Goal: Task Accomplishment & Management: Manage account settings

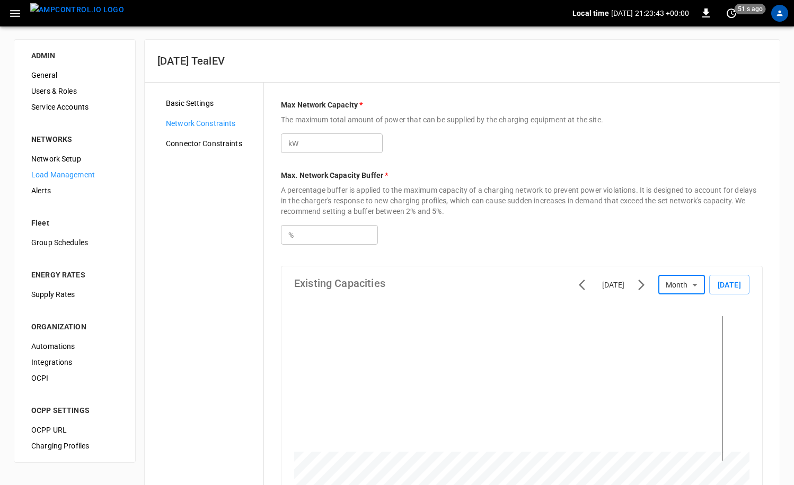
scroll to position [277, 0]
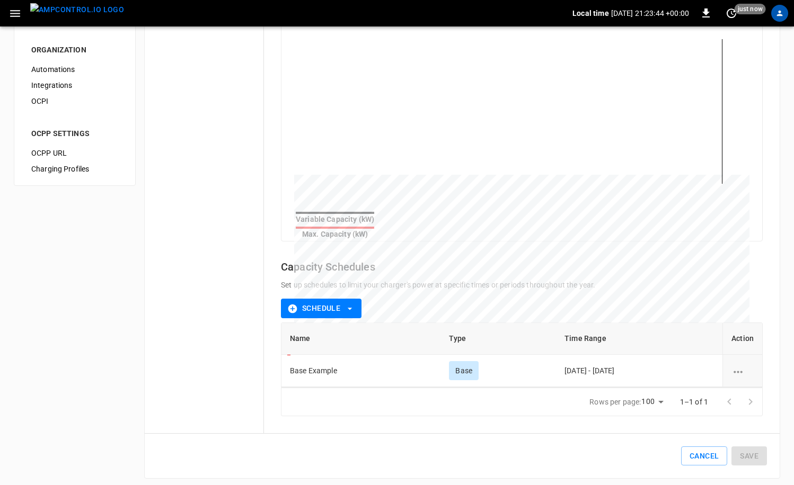
click at [68, 12] on img "menu" at bounding box center [77, 9] width 94 height 13
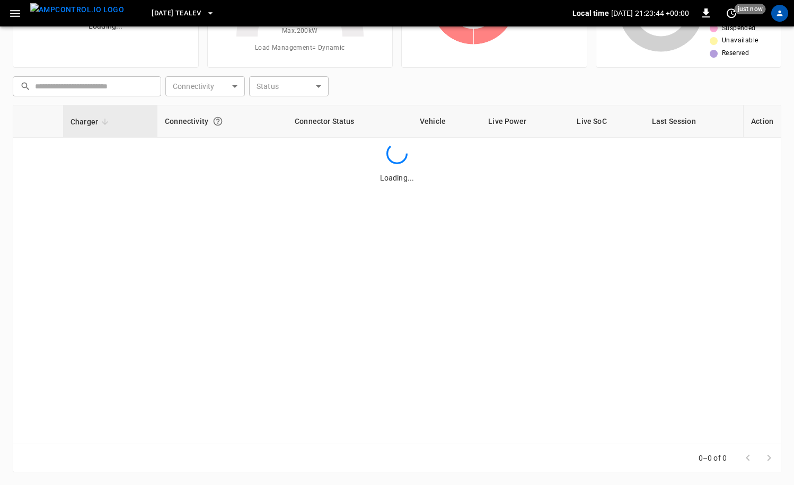
scroll to position [106, 0]
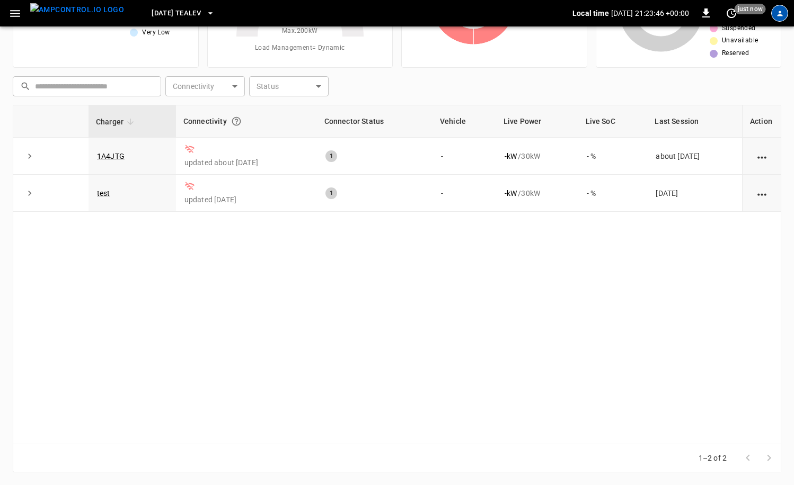
click at [773, 17] on div "profile-icon" at bounding box center [779, 13] width 17 height 17
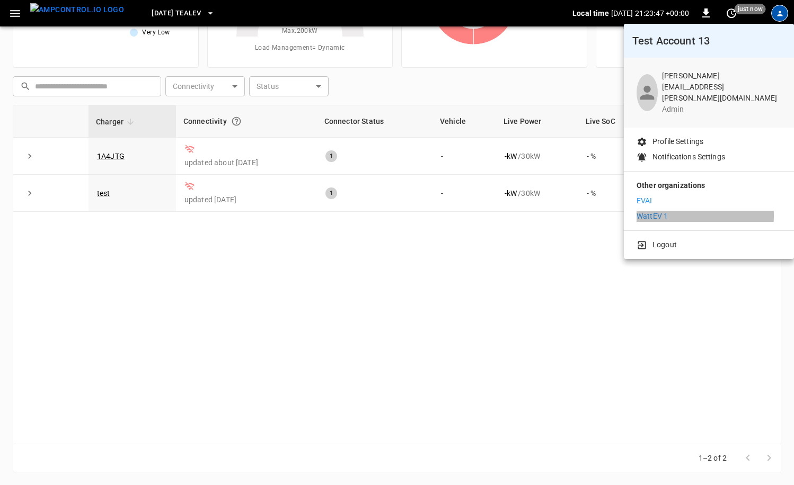
click at [692, 211] on li "WattEV 1" at bounding box center [708, 216] width 145 height 11
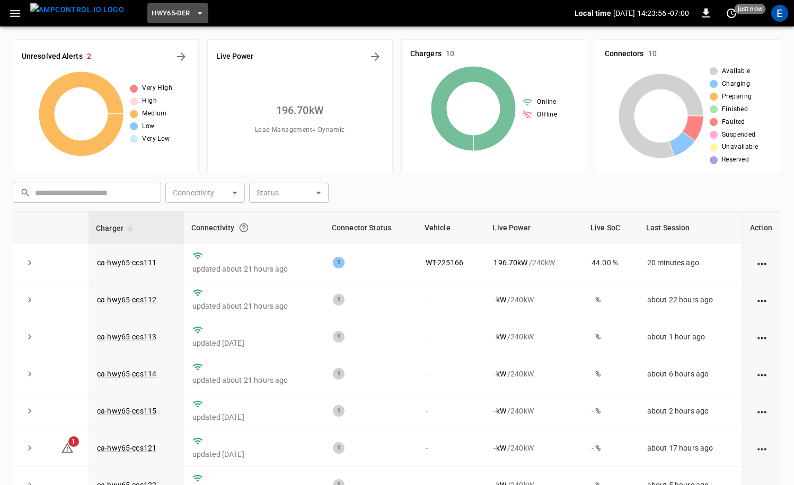
click at [168, 16] on span "HWY65-DER" at bounding box center [171, 13] width 38 height 12
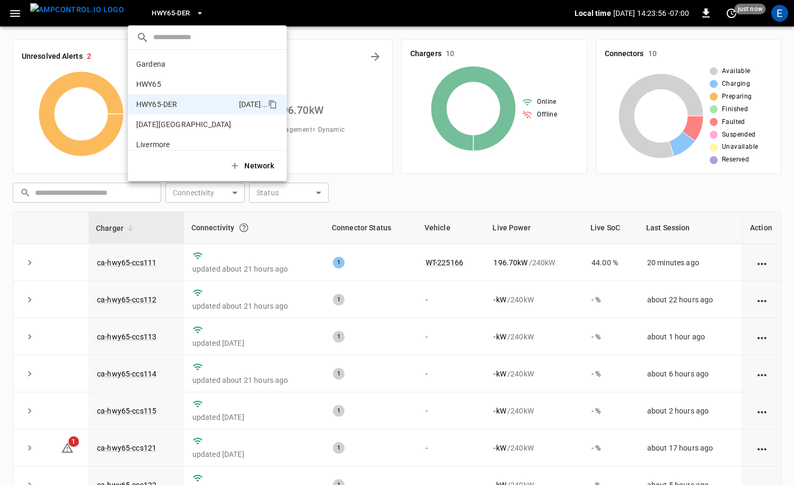
scroll to position [37, 0]
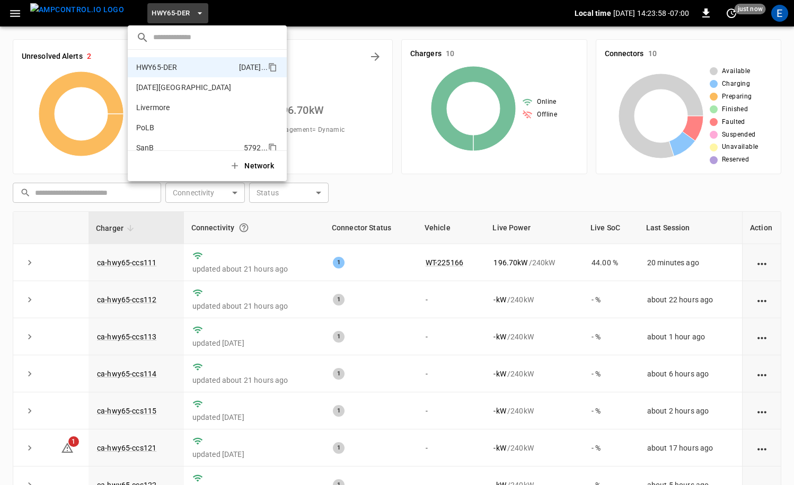
click at [181, 146] on p "SanB" at bounding box center [187, 148] width 103 height 11
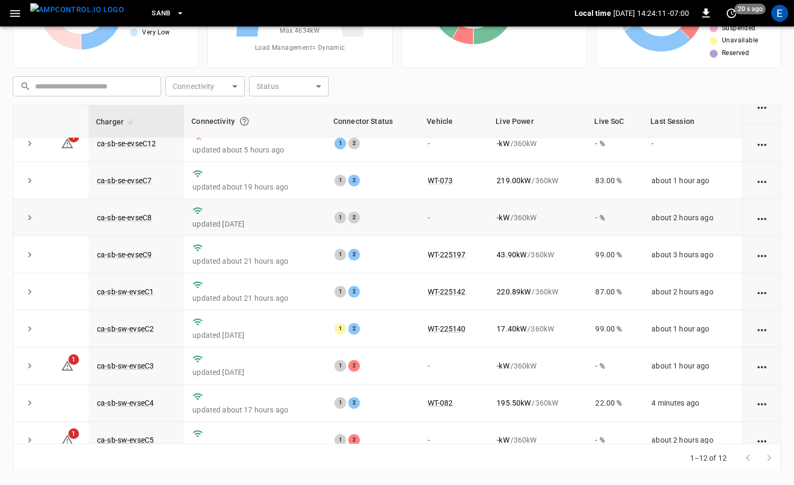
scroll to position [139, 0]
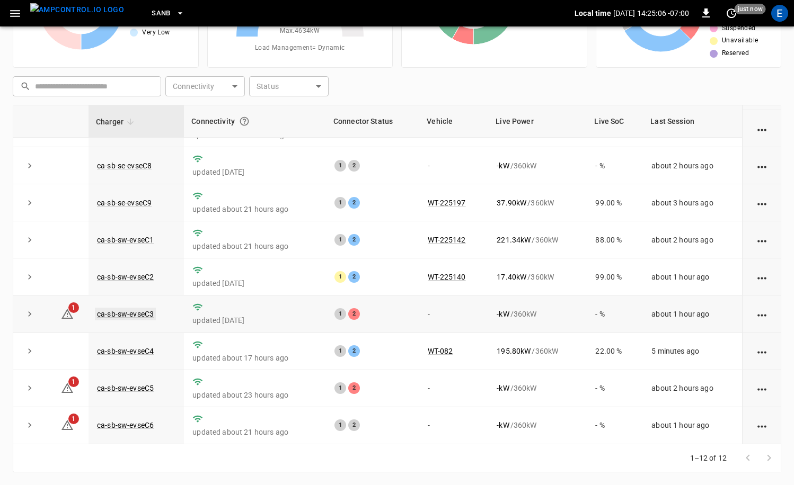
click at [142, 316] on link "ca-sb-sw-evseC3" at bounding box center [125, 314] width 61 height 13
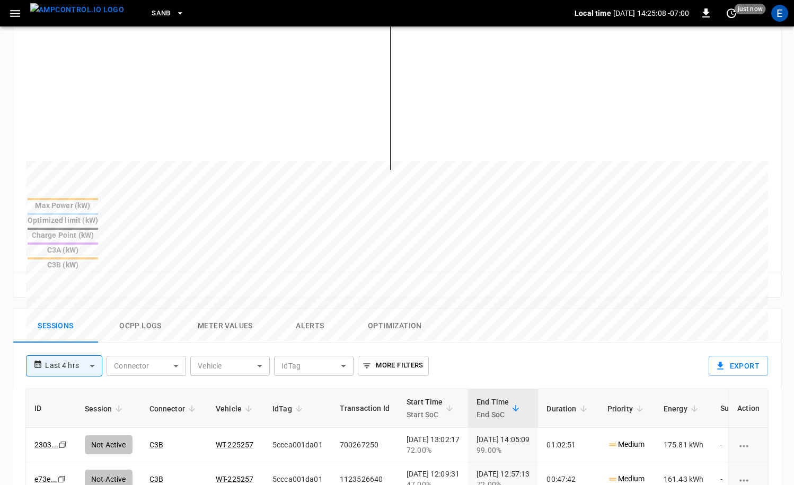
scroll to position [336, 0]
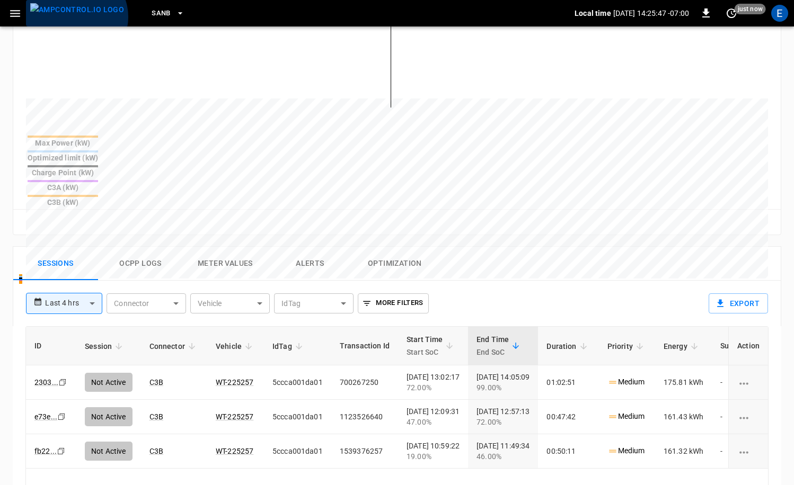
click at [75, 16] on img "menu" at bounding box center [77, 9] width 94 height 13
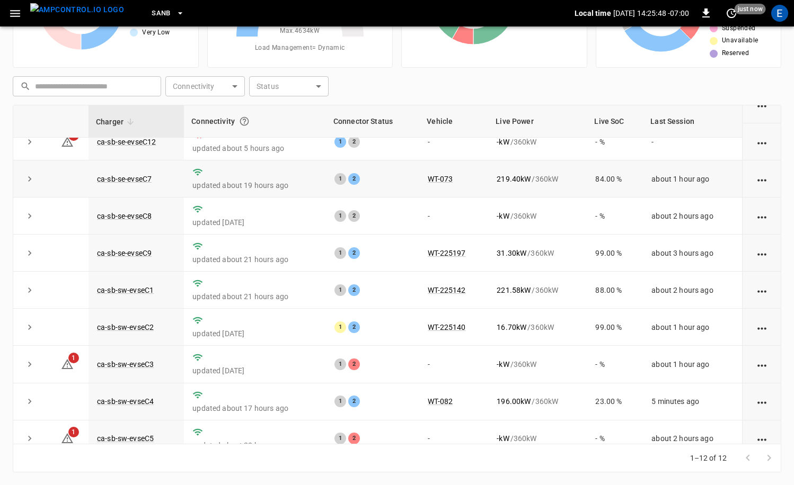
scroll to position [139, 0]
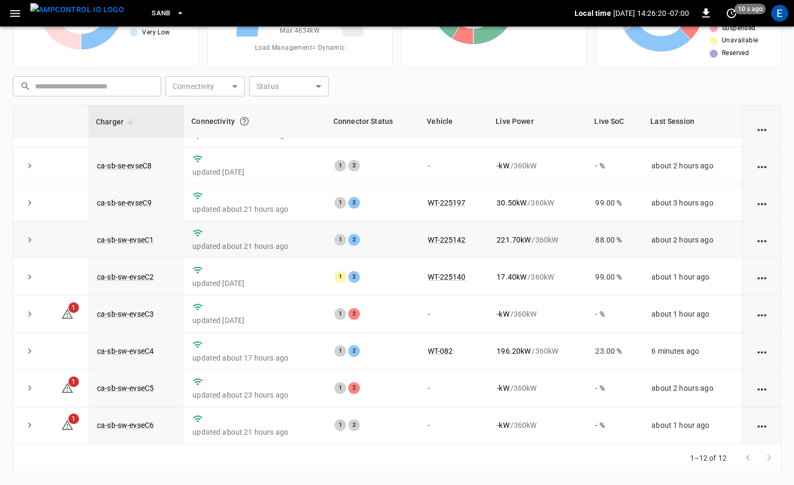
click at [665, 248] on td "about 2 hours ago" at bounding box center [692, 239] width 99 height 37
click at [779, 13] on div "E" at bounding box center [779, 13] width 17 height 17
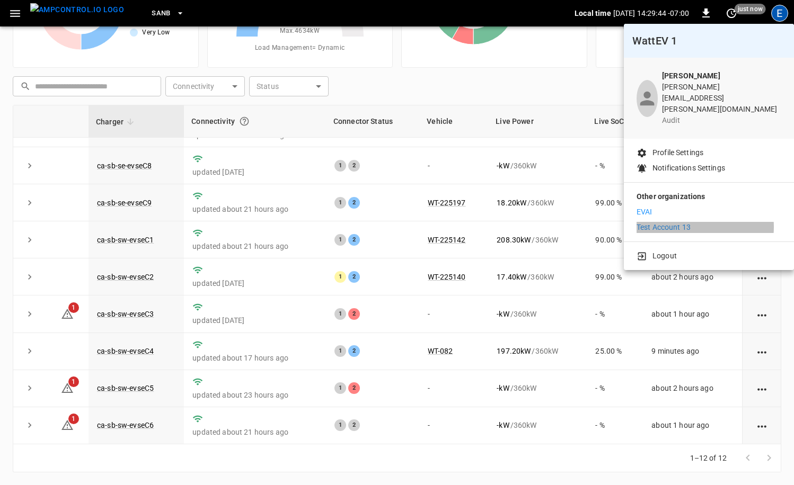
click at [685, 222] on p "Test Account 13" at bounding box center [663, 227] width 54 height 11
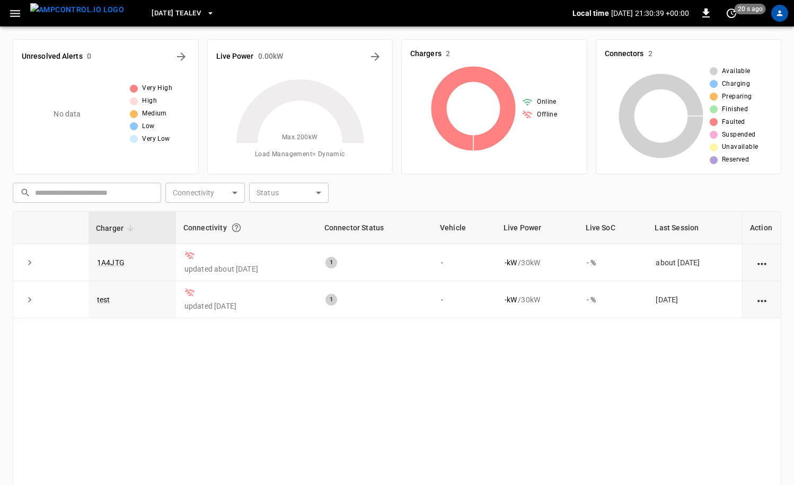
click at [17, 12] on icon "button" at bounding box center [14, 13] width 13 height 13
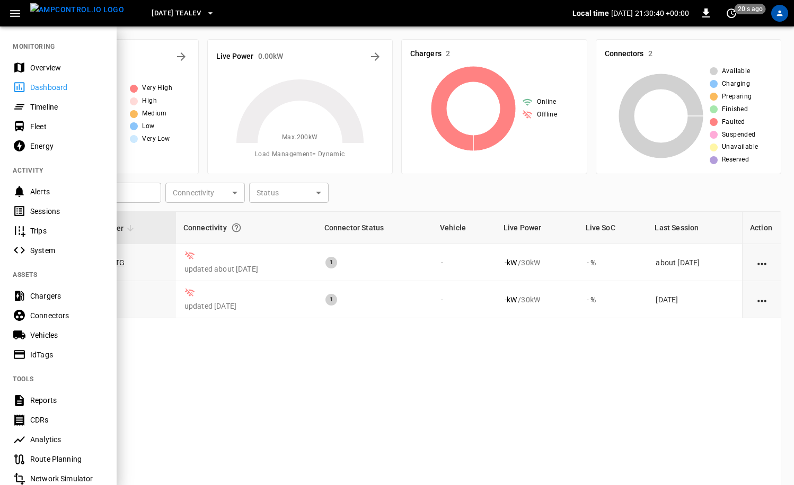
click at [56, 69] on div "Overview" at bounding box center [67, 68] width 74 height 11
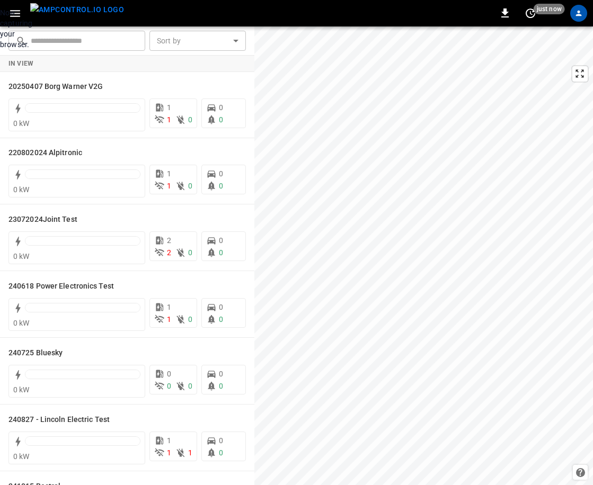
click at [0, 50] on div "Now capturing your browser." at bounding box center [0, 28] width 0 height 42
click at [17, 10] on icon "button" at bounding box center [15, 13] width 10 height 7
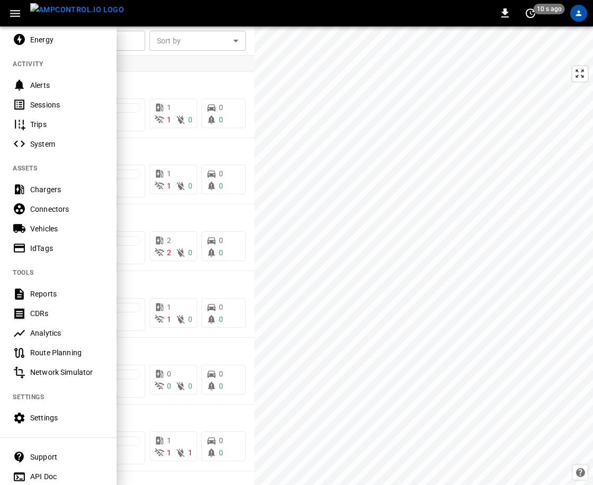
scroll to position [132, 0]
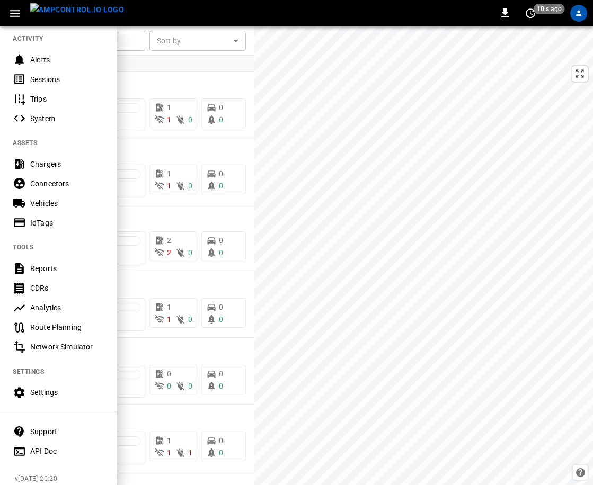
click at [44, 390] on div "Settings" at bounding box center [67, 392] width 74 height 11
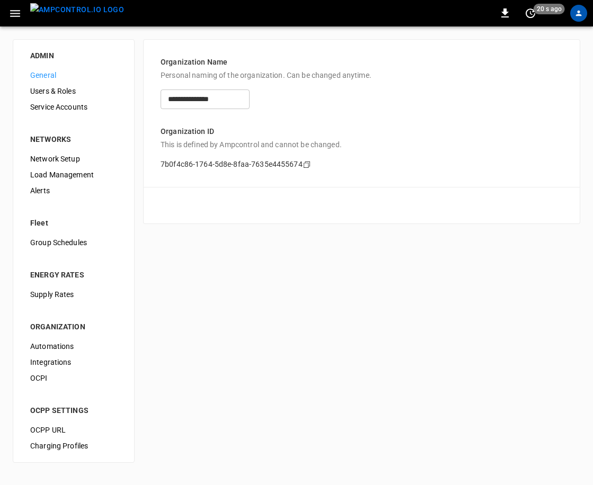
click at [74, 159] on span "Network Setup" at bounding box center [73, 159] width 87 height 11
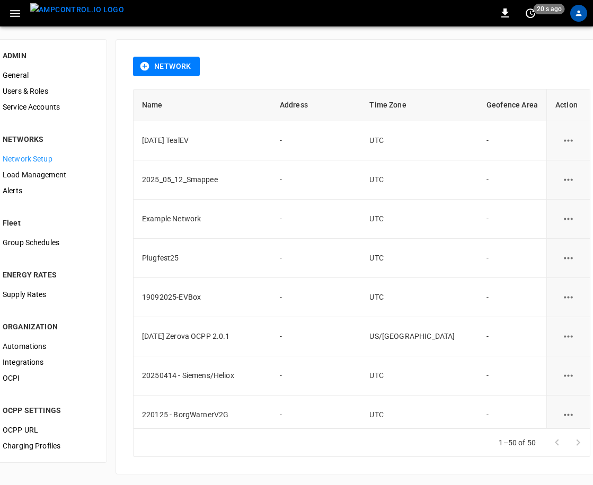
click at [150, 68] on icon "button" at bounding box center [144, 66] width 11 height 11
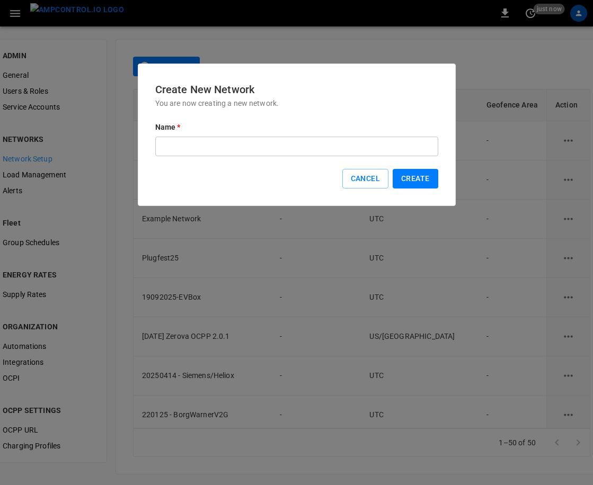
click at [387, 147] on input "text" at bounding box center [296, 147] width 283 height 20
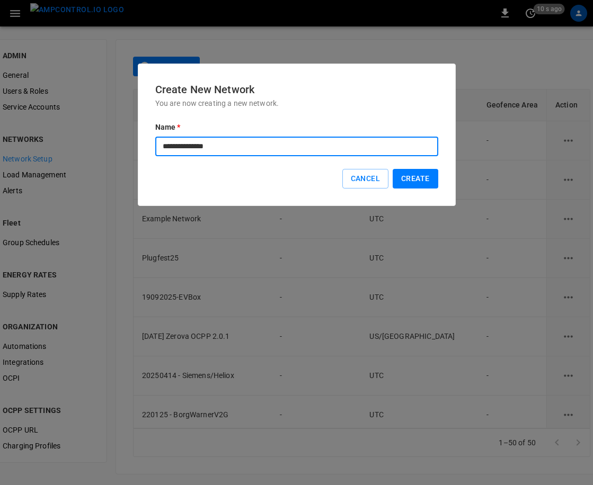
type input "**********"
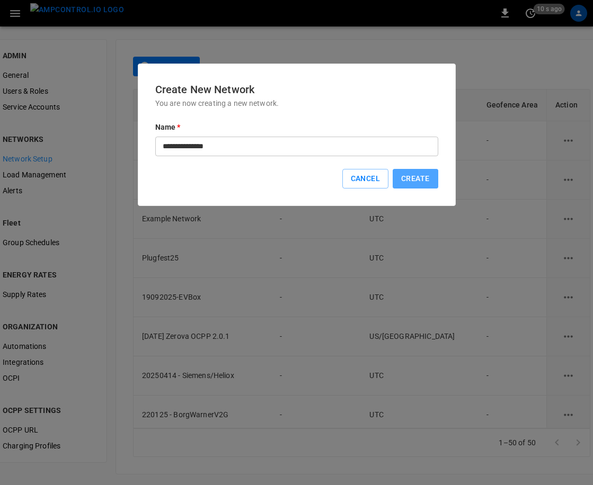
click at [426, 176] on button "Create" at bounding box center [415, 179] width 45 height 20
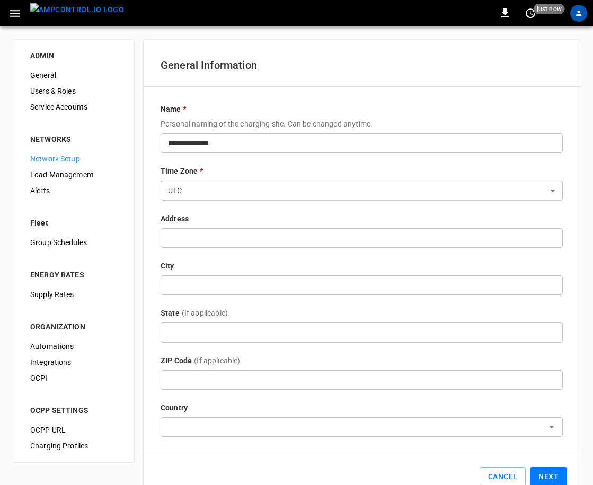
click at [235, 238] on input "text" at bounding box center [362, 238] width 402 height 20
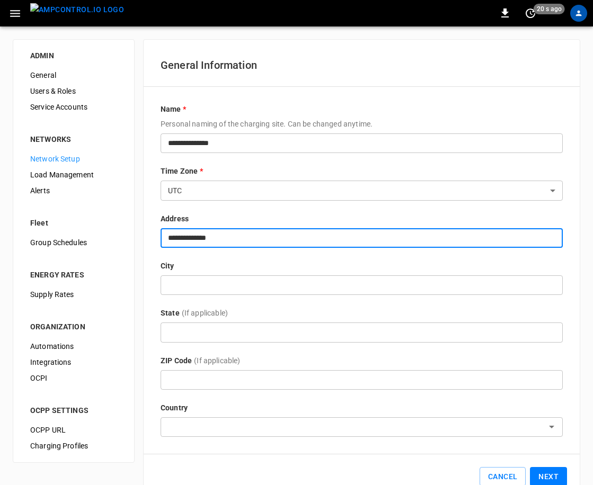
type input "**********"
click at [358, 308] on div "State (If applicable)" at bounding box center [362, 315] width 402 height 15
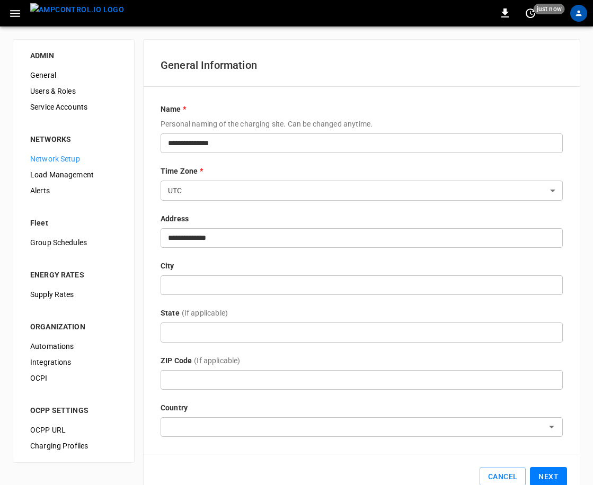
scroll to position [27, 0]
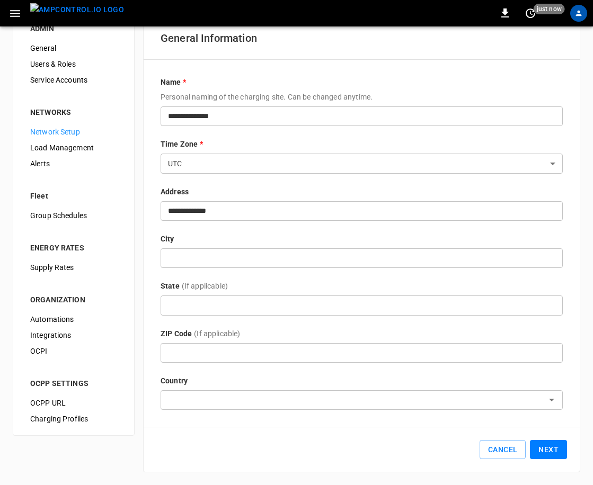
click at [273, 400] on input "text" at bounding box center [353, 400] width 378 height 13
drag, startPoint x: 194, startPoint y: 400, endPoint x: 230, endPoint y: 401, distance: 35.5
click at [194, 400] on input "text" at bounding box center [353, 400] width 378 height 13
click at [313, 403] on input "text" at bounding box center [353, 400] width 378 height 13
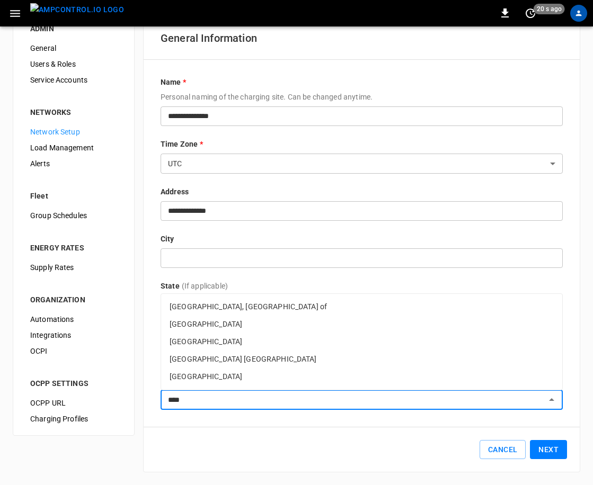
click at [252, 373] on li "United States of America" at bounding box center [361, 376] width 401 height 17
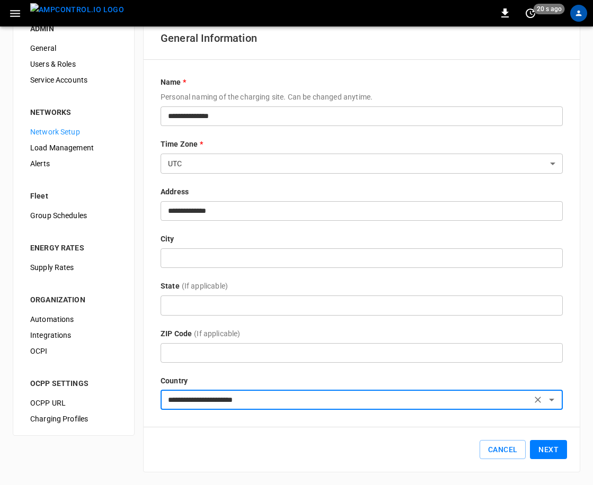
type input "**********"
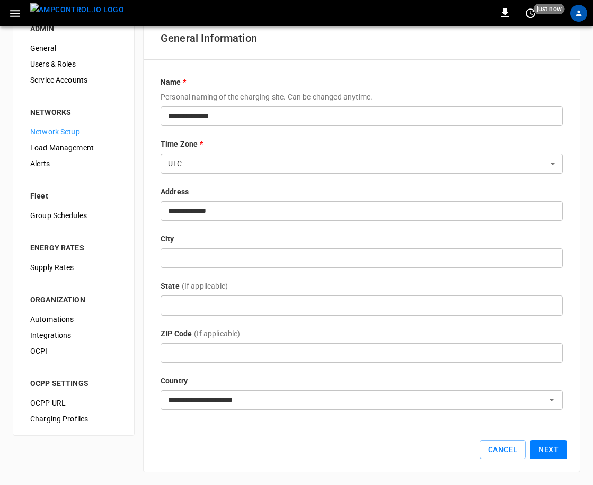
click at [527, 444] on div "Cancel Next" at bounding box center [362, 450] width 436 height 45
click at [549, 446] on button "Next" at bounding box center [548, 450] width 37 height 20
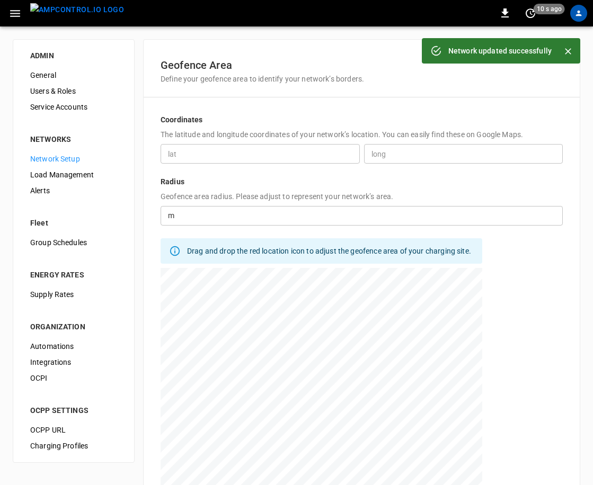
click at [204, 221] on input "number" at bounding box center [371, 216] width 384 height 20
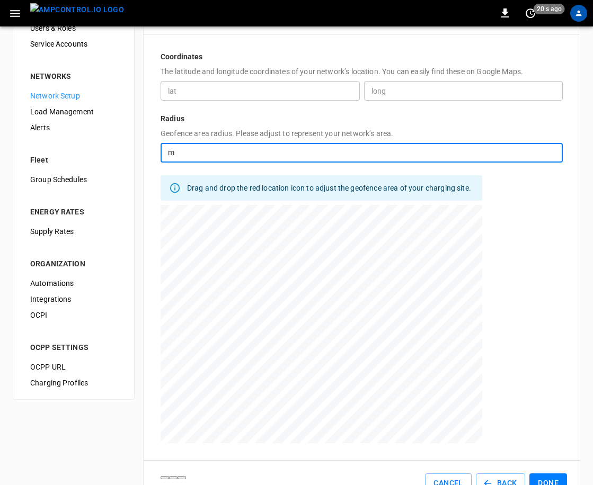
scroll to position [97, 0]
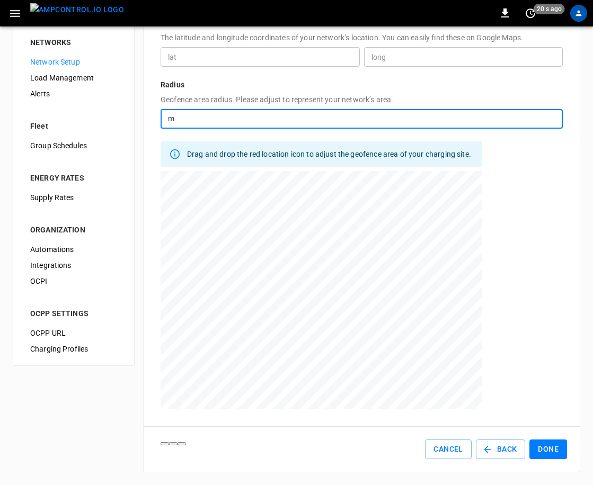
type input "**"
click at [554, 451] on button "Done" at bounding box center [548, 450] width 38 height 20
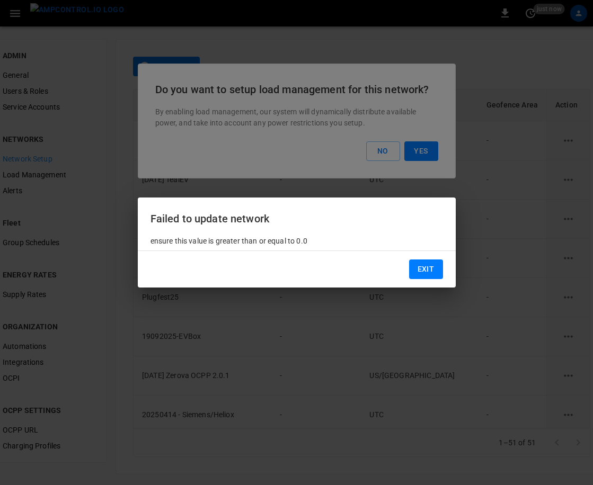
click at [429, 269] on button "Exit" at bounding box center [426, 270] width 34 height 20
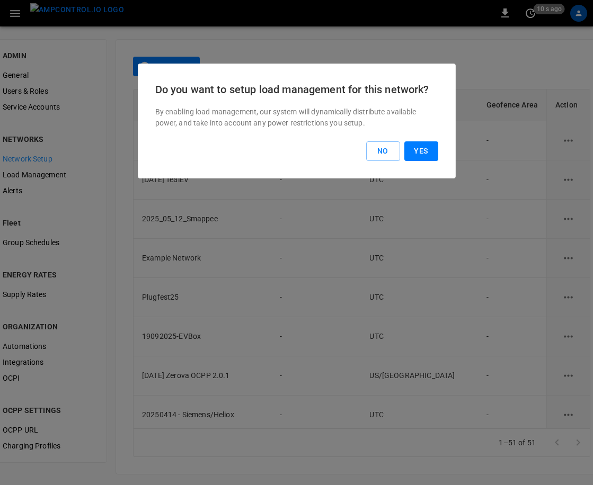
click at [424, 153] on button "Yes" at bounding box center [421, 151] width 34 height 20
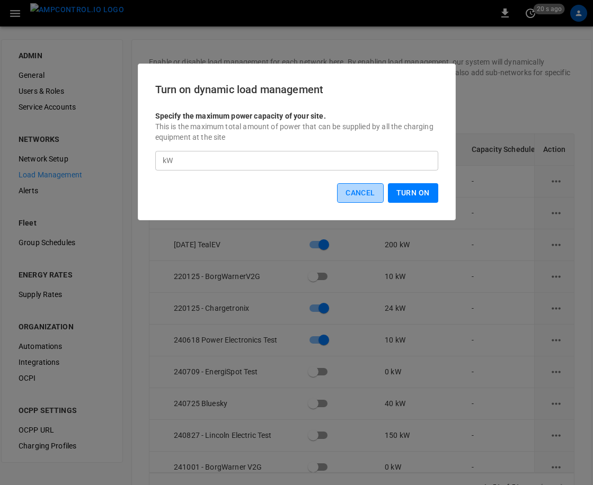
click at [362, 195] on button "Cancel" at bounding box center [360, 193] width 46 height 20
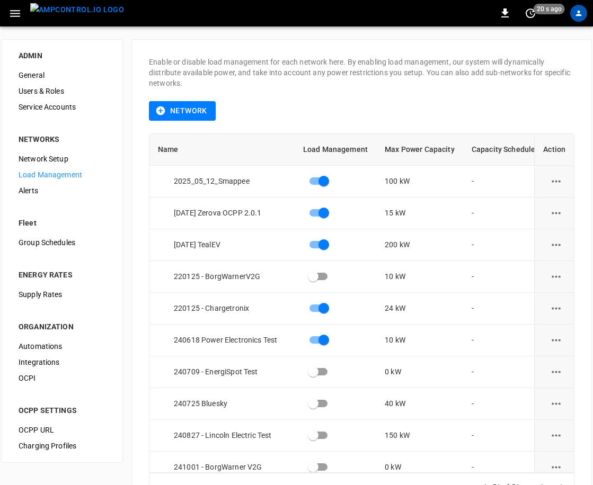
click at [35, 171] on span "Load Management" at bounding box center [62, 175] width 87 height 11
click at [189, 106] on button "Network" at bounding box center [182, 111] width 67 height 20
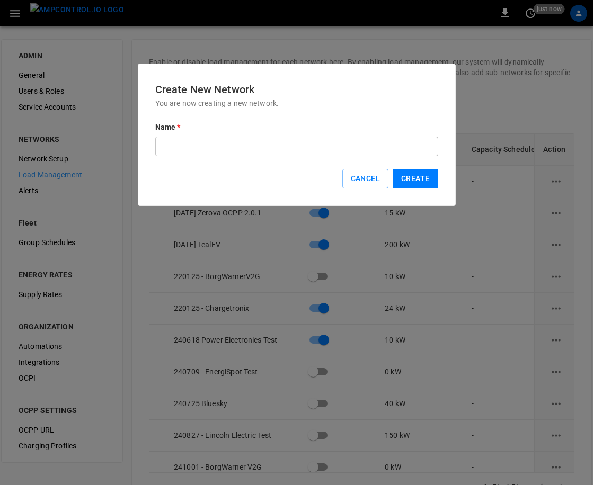
click at [330, 151] on input "text" at bounding box center [296, 147] width 283 height 20
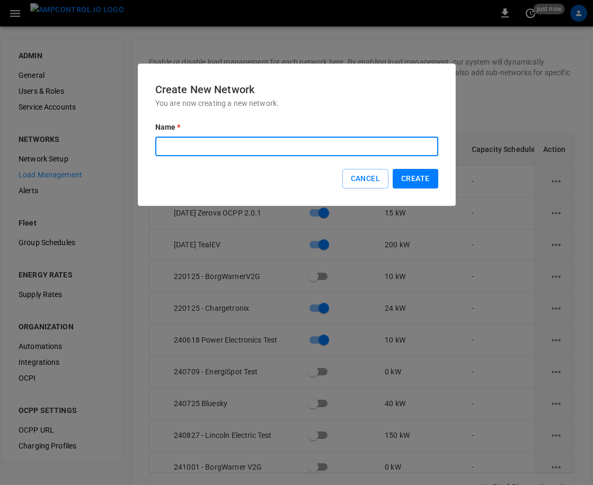
type input "*"
click at [364, 177] on button "Cancel" at bounding box center [365, 179] width 46 height 20
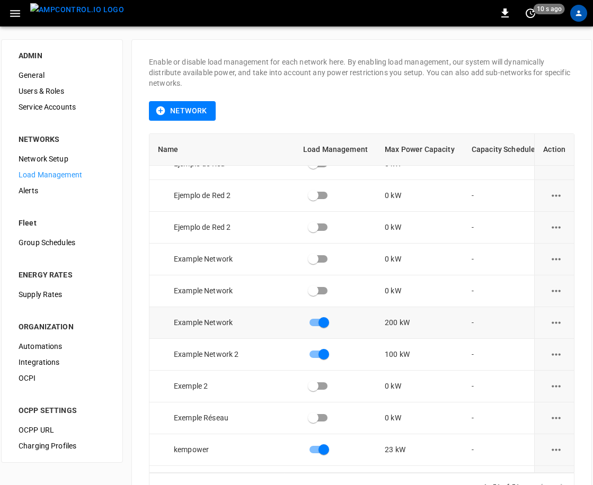
scroll to position [967, 0]
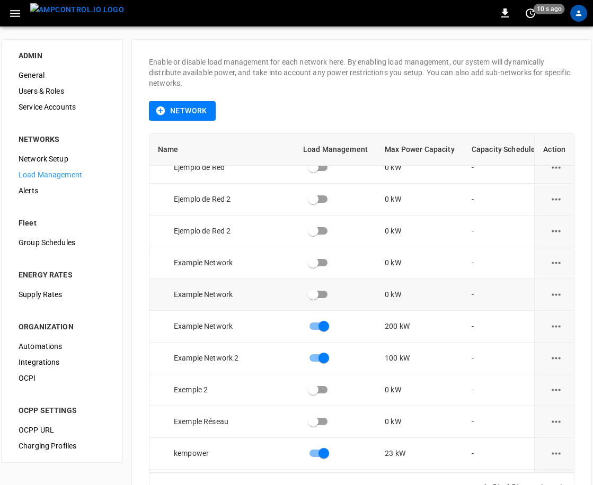
click at [567, 296] on button "load management options" at bounding box center [556, 295] width 26 height 26
click at [553, 314] on li "Edit" at bounding box center [546, 320] width 75 height 17
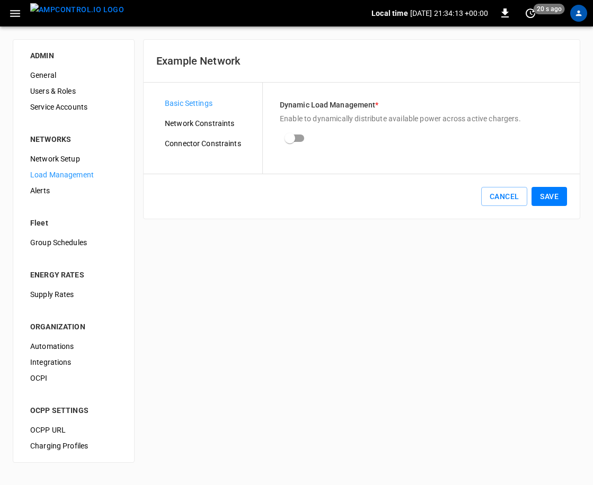
click at [90, 16] on img "menu" at bounding box center [77, 9] width 94 height 13
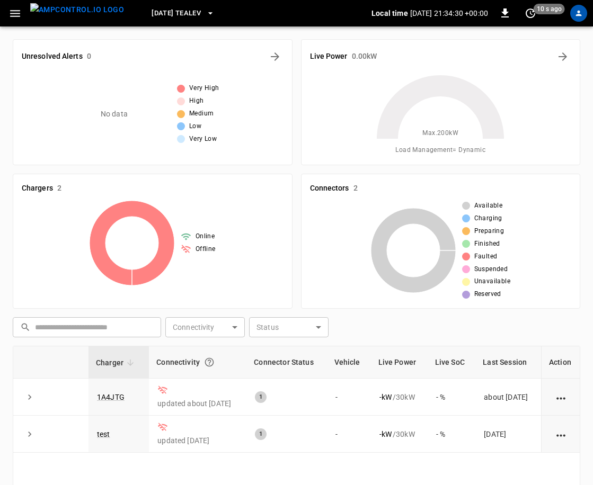
click at [10, 9] on icon "button" at bounding box center [14, 13] width 13 height 13
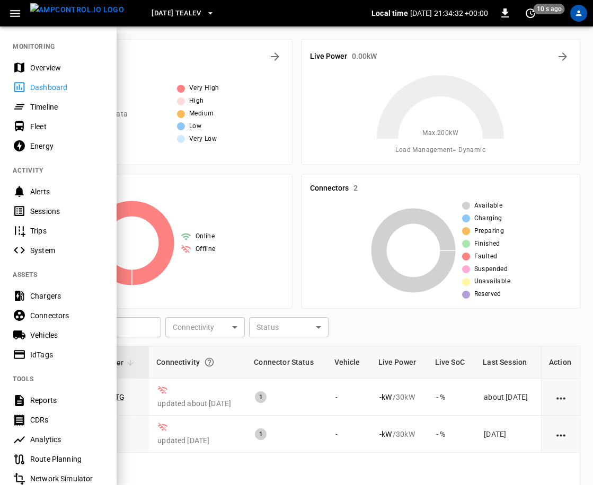
scroll to position [140, 0]
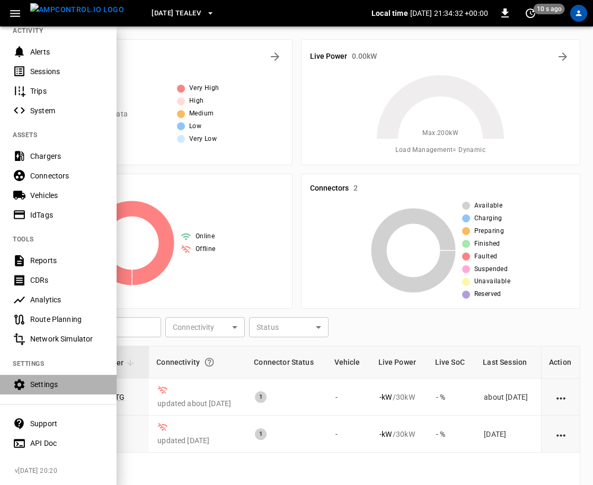
click at [41, 376] on div "Settings" at bounding box center [58, 385] width 117 height 20
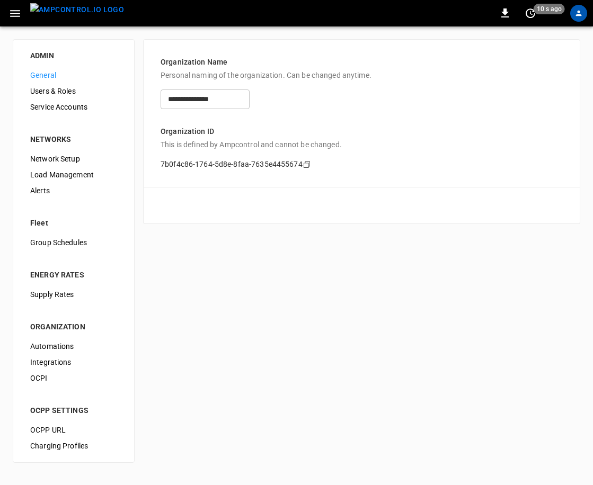
click at [51, 158] on span "Network Setup" at bounding box center [73, 159] width 87 height 11
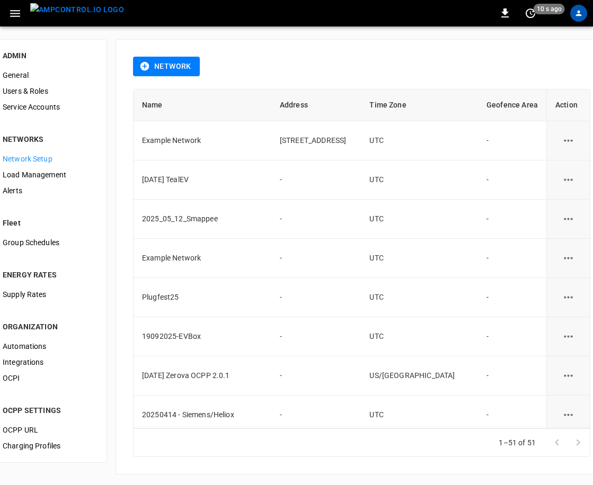
click at [200, 70] on button "Network" at bounding box center [166, 67] width 67 height 20
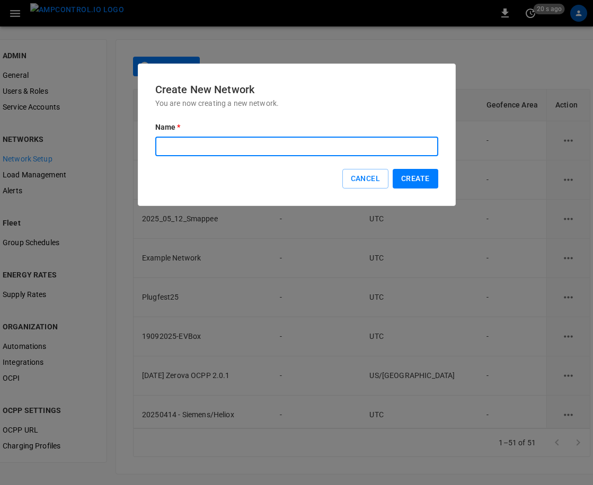
click at [287, 149] on input "text" at bounding box center [296, 147] width 283 height 20
type input "**********"
click at [418, 179] on button "Create" at bounding box center [415, 179] width 45 height 20
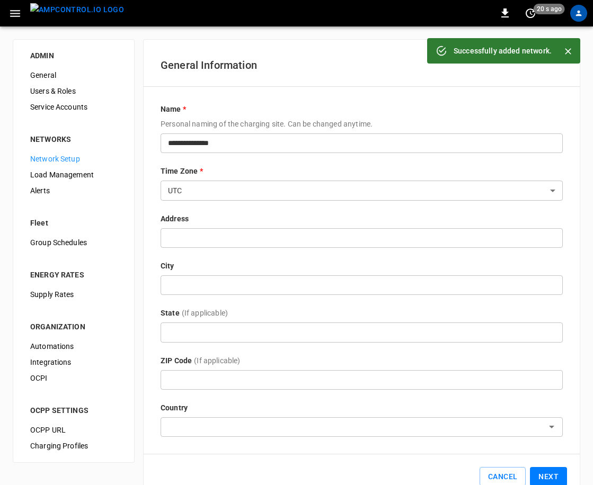
scroll to position [27, 0]
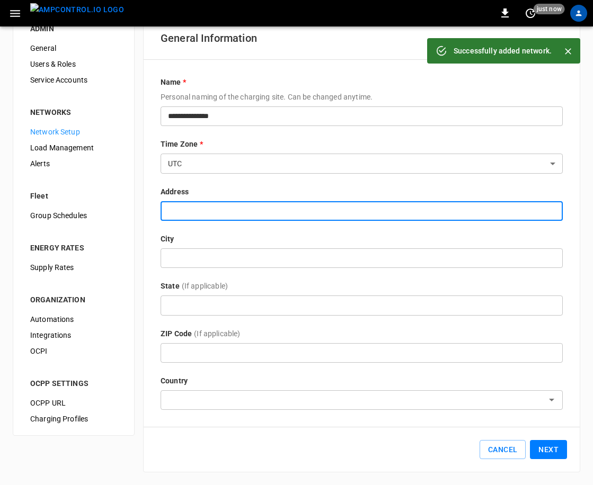
click at [330, 220] on input "text" at bounding box center [362, 211] width 402 height 20
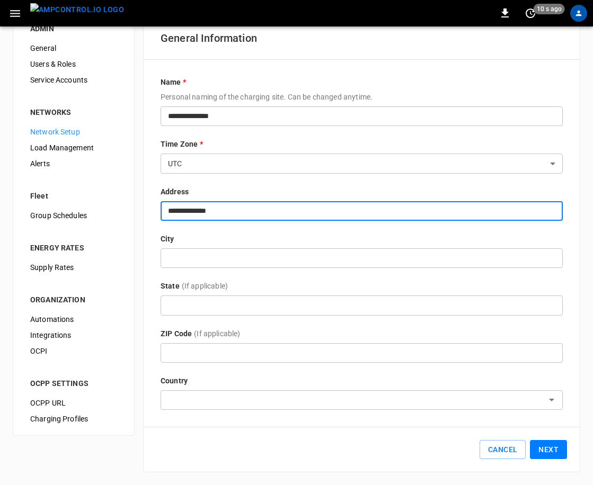
click at [306, 392] on div "​" at bounding box center [362, 400] width 402 height 20
type input "**********"
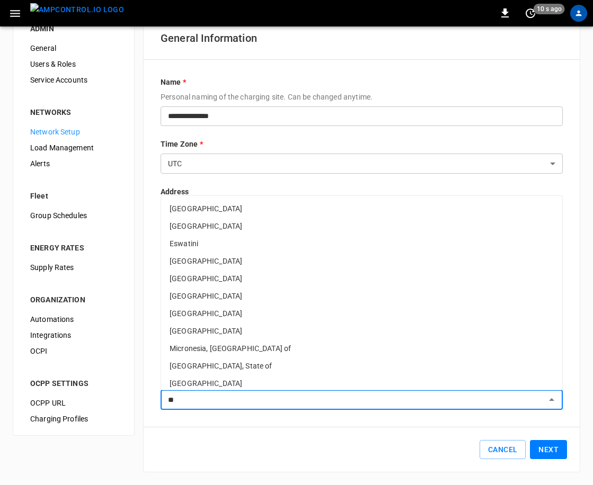
type input "*"
click at [236, 385] on li "United States of America" at bounding box center [361, 383] width 401 height 17
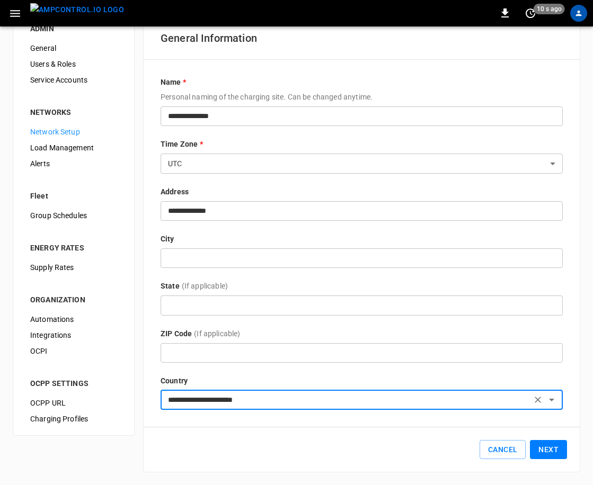
type input "**********"
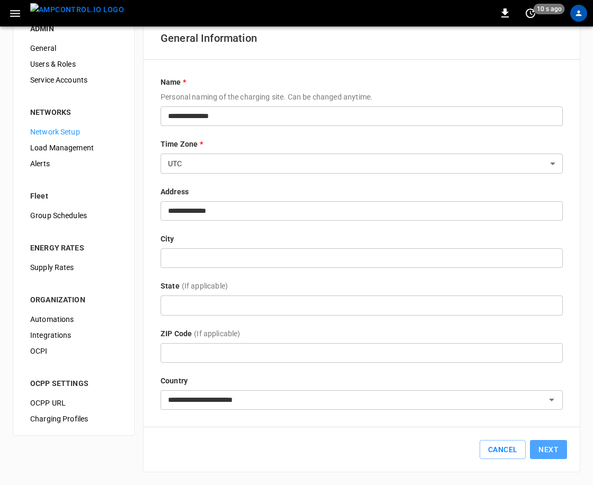
click at [557, 455] on button "Next" at bounding box center [548, 450] width 37 height 20
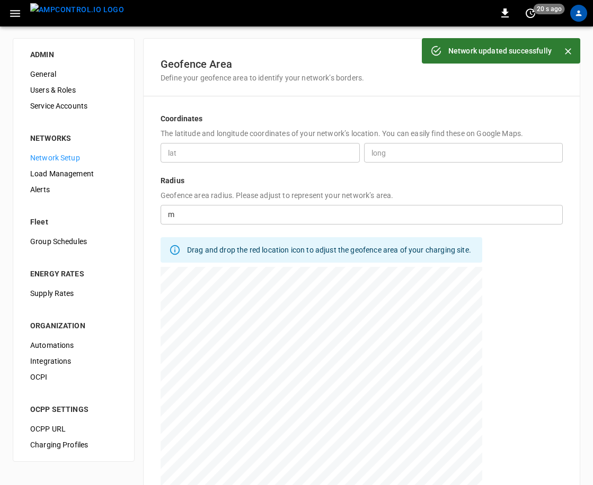
scroll to position [97, 0]
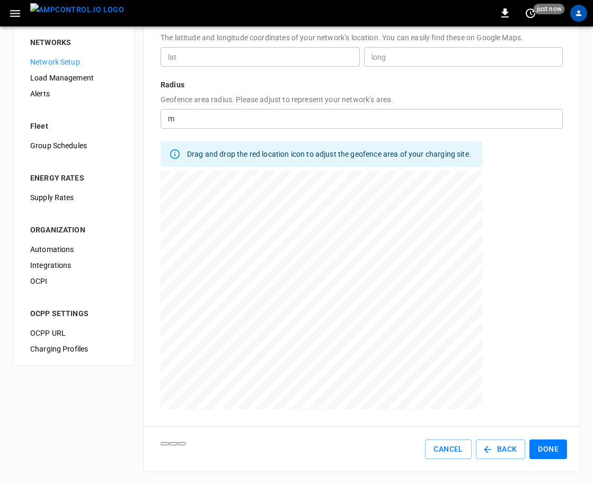
click at [545, 446] on button "Done" at bounding box center [548, 450] width 38 height 20
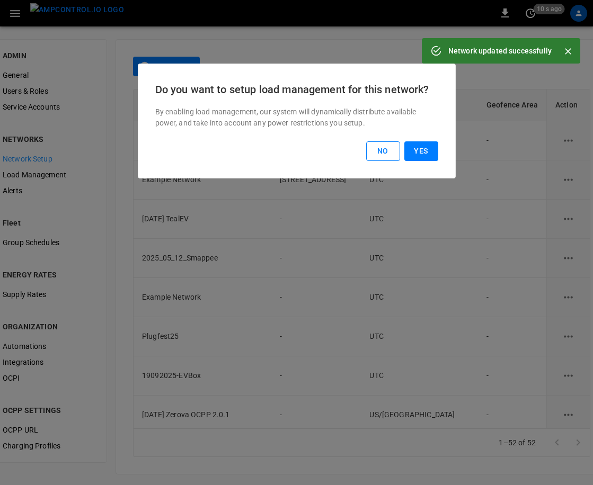
click at [384, 149] on button "No" at bounding box center [383, 151] width 34 height 20
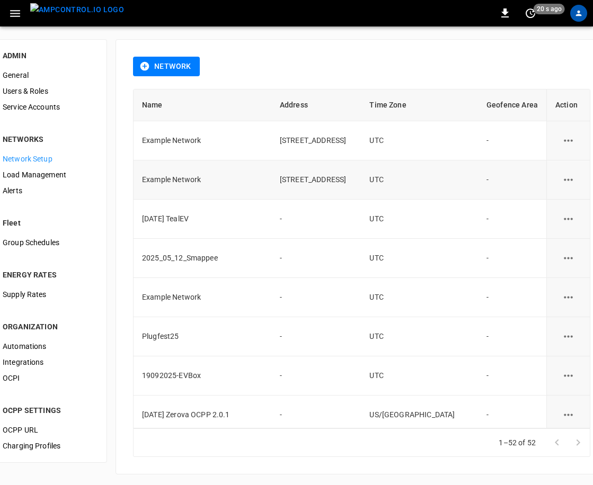
click at [562, 180] on icon "network options" at bounding box center [568, 179] width 13 height 13
click at [542, 222] on li "Delete" at bounding box center [547, 223] width 38 height 17
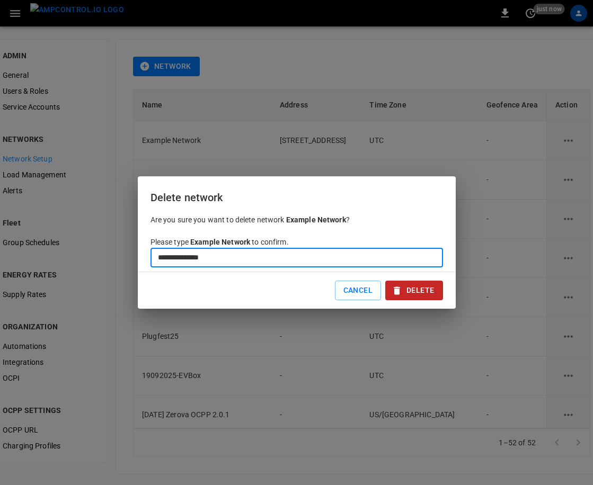
type input "**********"
click at [425, 294] on button "Delete" at bounding box center [413, 291] width 57 height 20
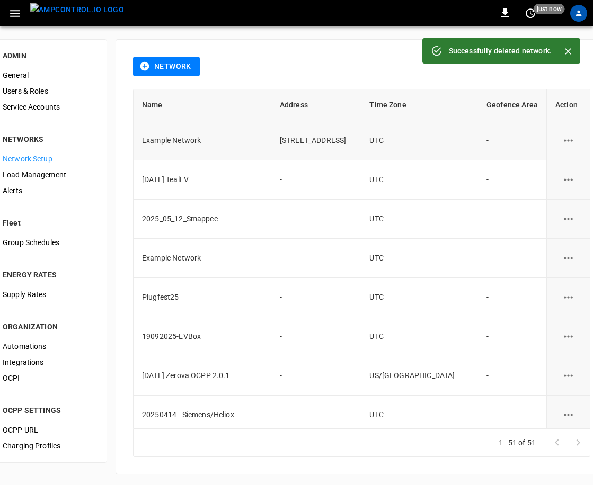
click at [562, 137] on icon "network options" at bounding box center [568, 140] width 13 height 13
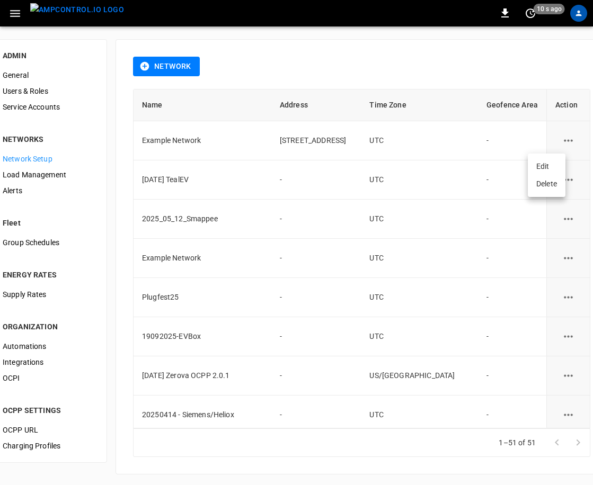
click at [465, 140] on div at bounding box center [296, 242] width 593 height 485
click at [555, 139] on button "network options" at bounding box center [568, 141] width 26 height 26
click at [543, 159] on li "Edit" at bounding box center [547, 166] width 38 height 17
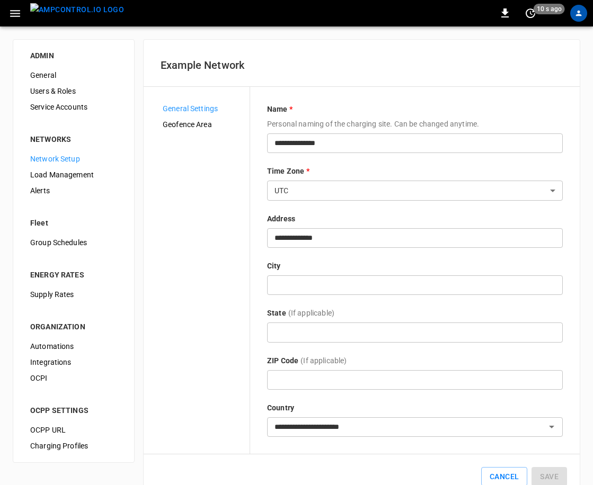
scroll to position [27, 0]
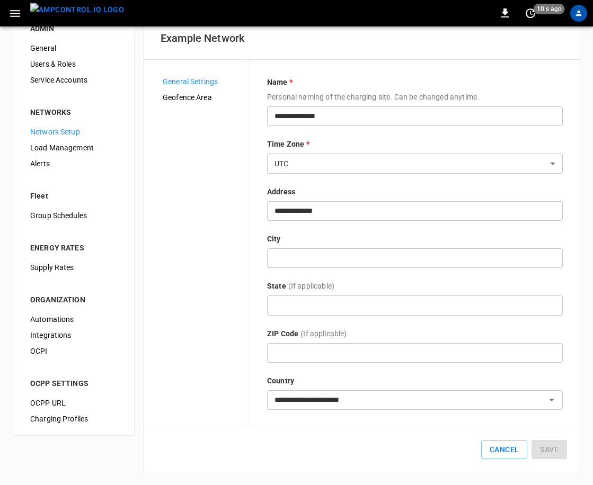
click at [366, 259] on input "text" at bounding box center [415, 258] width 296 height 20
click at [447, 356] on input "text" at bounding box center [415, 353] width 296 height 20
click at [203, 101] on span "Geofence Area" at bounding box center [202, 97] width 78 height 11
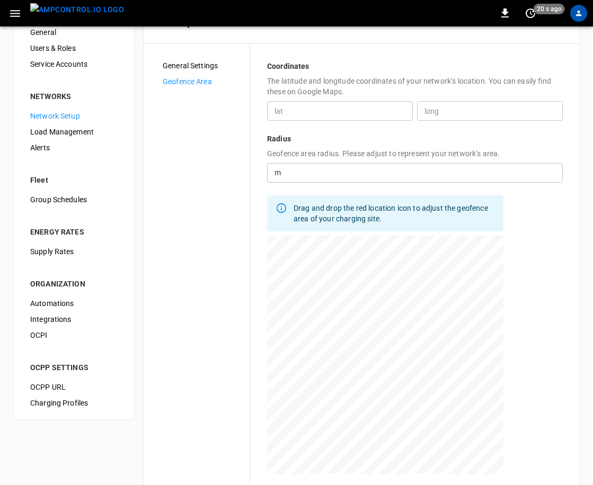
scroll to position [108, 0]
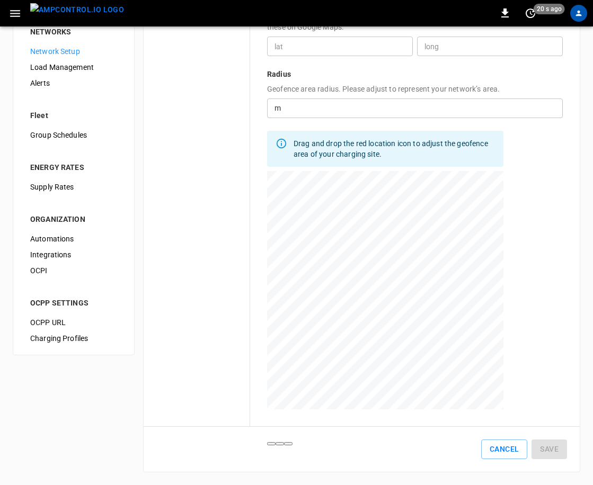
click at [371, 300] on div at bounding box center [385, 303] width 236 height 265
type input "**********"
click at [551, 440] on button "Save" at bounding box center [548, 450] width 35 height 20
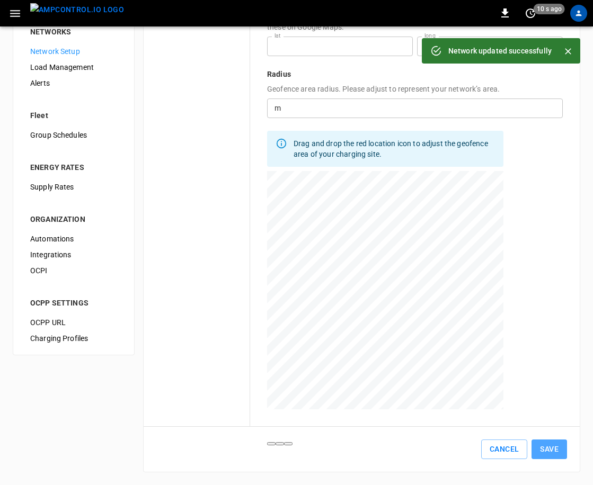
click at [549, 446] on button "Save" at bounding box center [548, 450] width 35 height 20
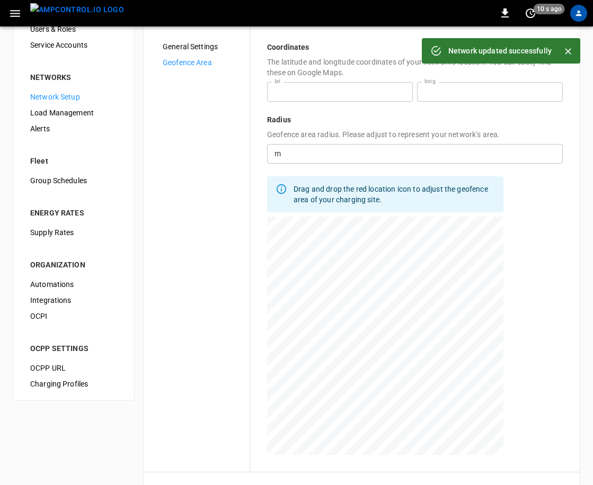
scroll to position [0, 0]
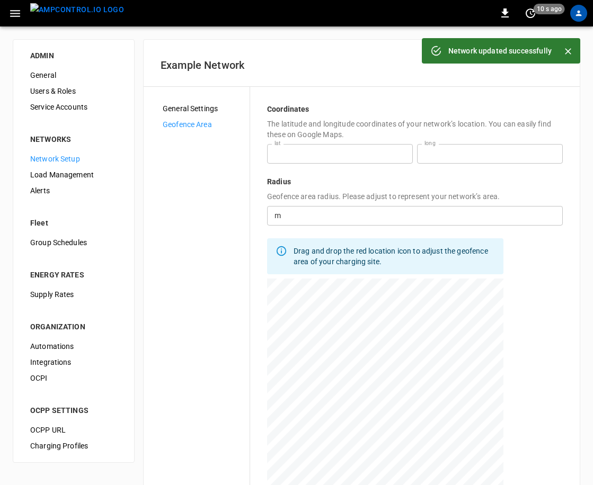
click at [200, 111] on span "General Settings" at bounding box center [202, 108] width 78 height 11
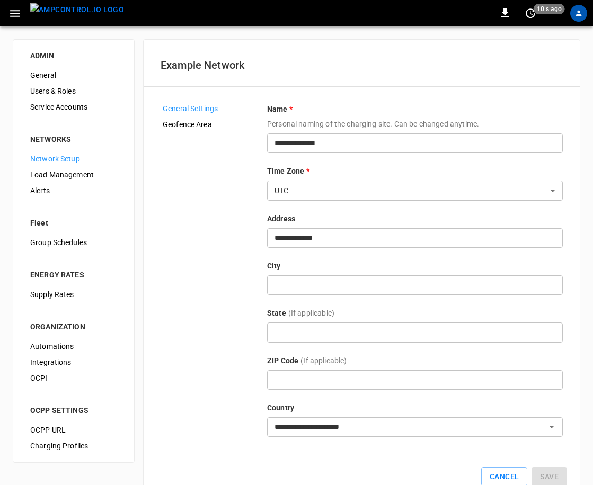
click at [51, 158] on span "Network Setup" at bounding box center [73, 159] width 87 height 11
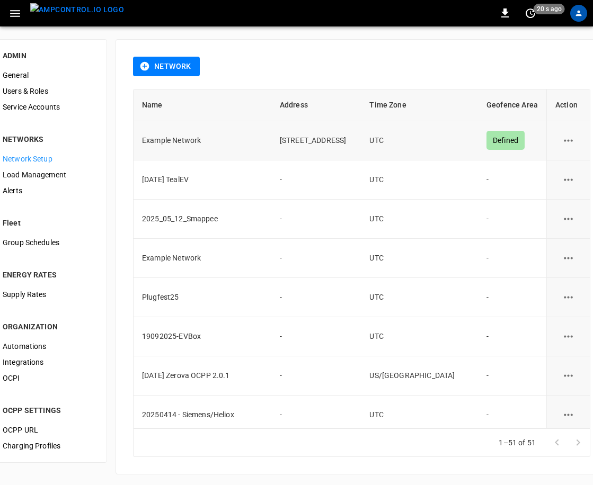
click at [486, 141] on div "Defined" at bounding box center [505, 140] width 38 height 19
click at [562, 143] on icon "network options" at bounding box center [568, 140] width 13 height 13
click at [545, 167] on li "Edit" at bounding box center [547, 166] width 38 height 17
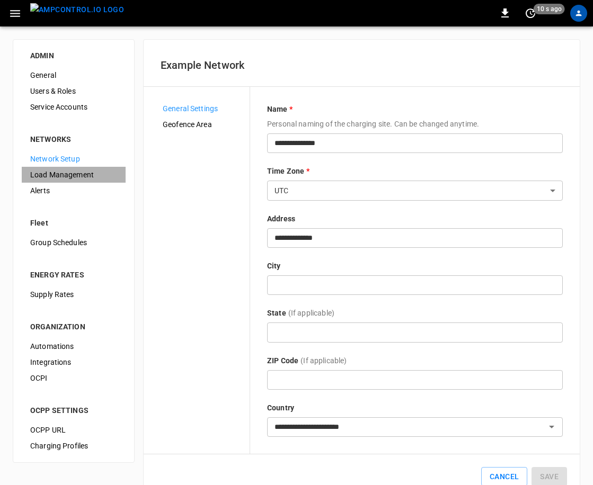
click at [57, 170] on span "Load Management" at bounding box center [73, 175] width 87 height 11
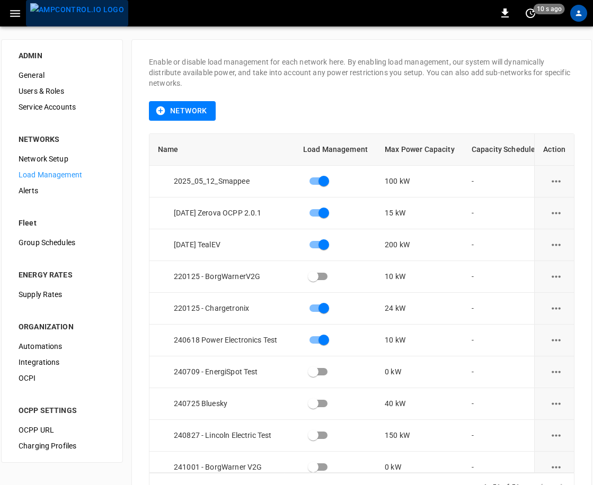
click at [78, 12] on img "menu" at bounding box center [77, 9] width 94 height 13
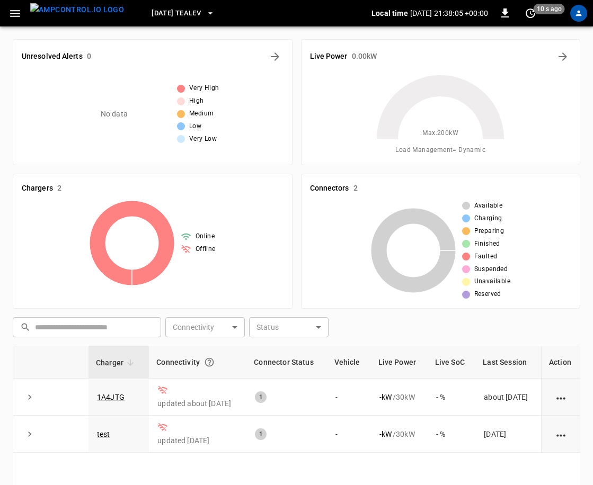
click at [205, 14] on icon "button" at bounding box center [210, 13] width 11 height 11
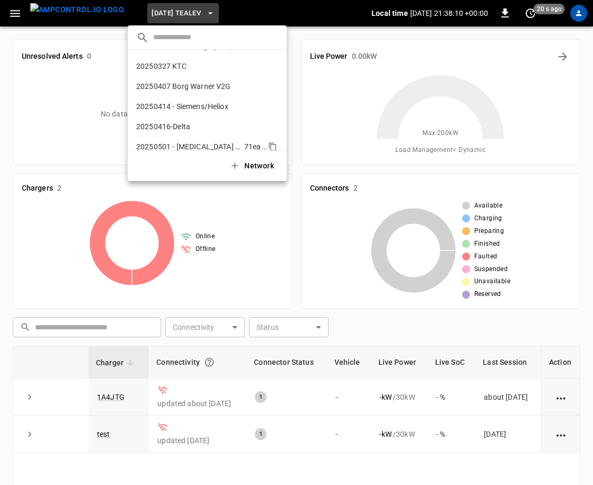
scroll to position [169, 0]
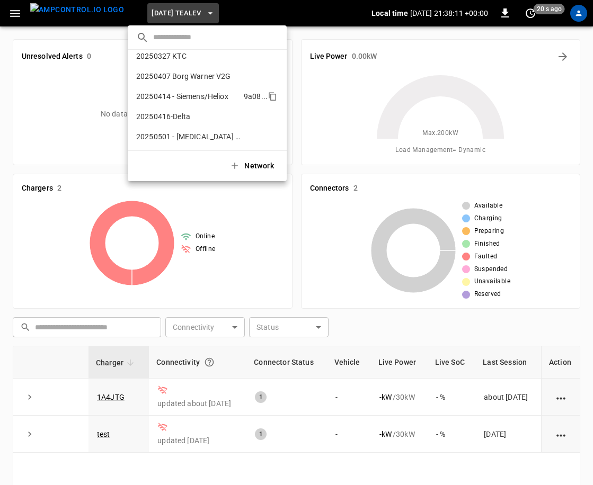
click at [209, 99] on p "20250414 - Siemens/Heliox" at bounding box center [187, 96] width 103 height 11
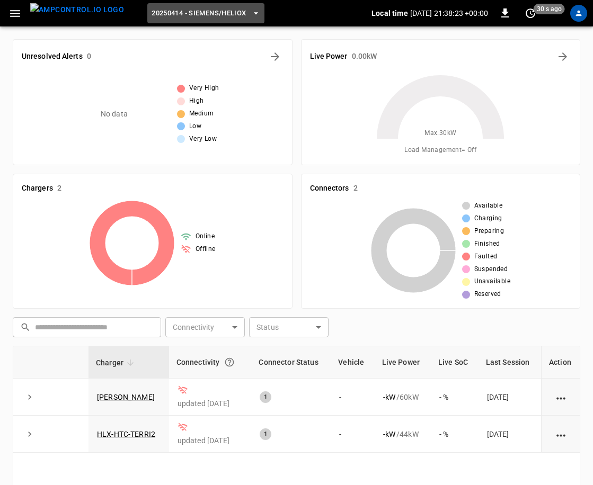
click at [222, 15] on span "20250414 - Siemens/Heliox" at bounding box center [199, 13] width 94 height 12
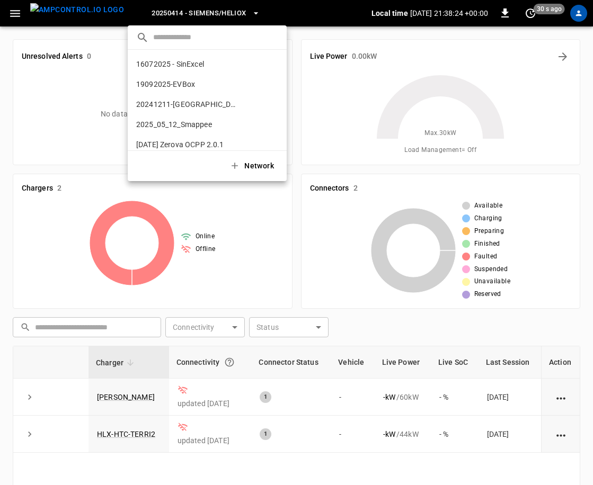
scroll to position [198, 0]
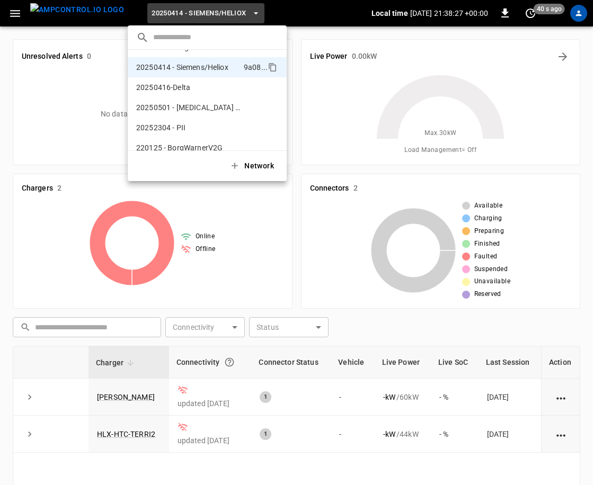
click at [251, 163] on button "Network" at bounding box center [252, 166] width 59 height 22
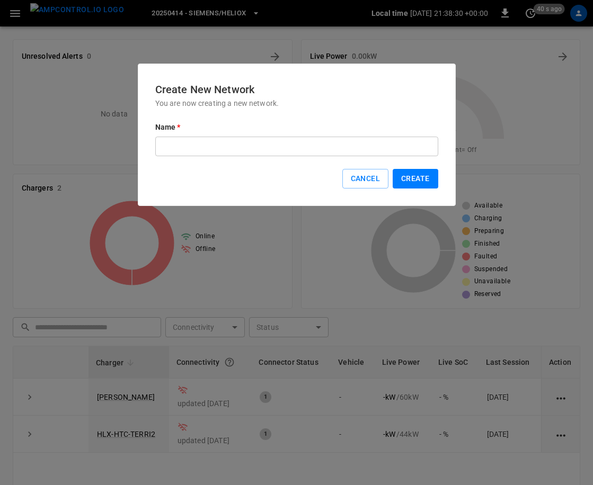
click at [202, 142] on input "text" at bounding box center [296, 147] width 283 height 20
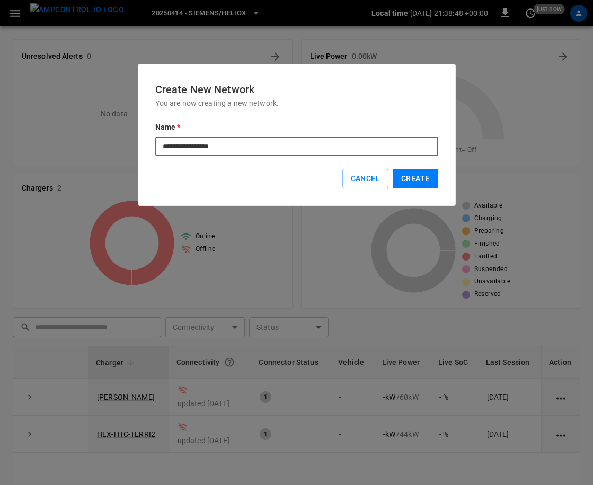
type input "**********"
click at [414, 179] on button "Create" at bounding box center [415, 179] width 45 height 20
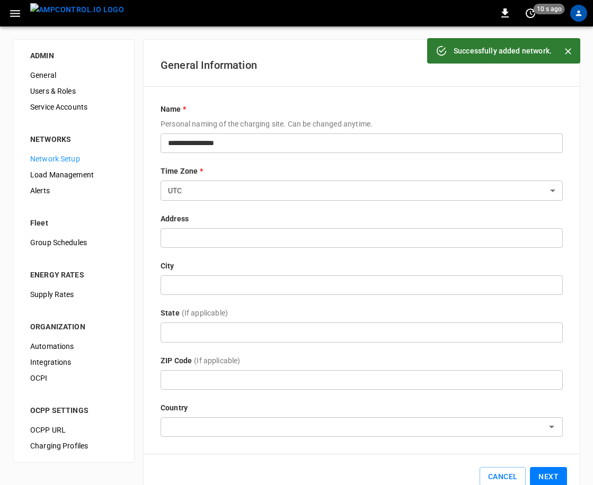
click at [272, 192] on body "**********" at bounding box center [296, 256] width 593 height 512
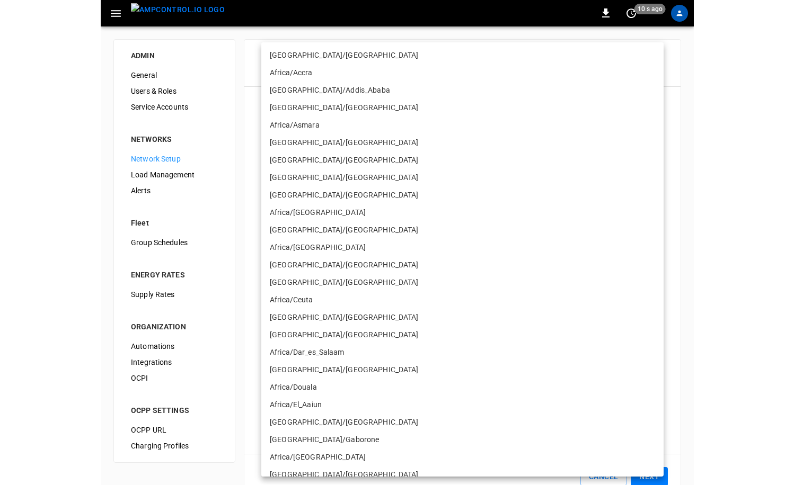
scroll to position [7144, 0]
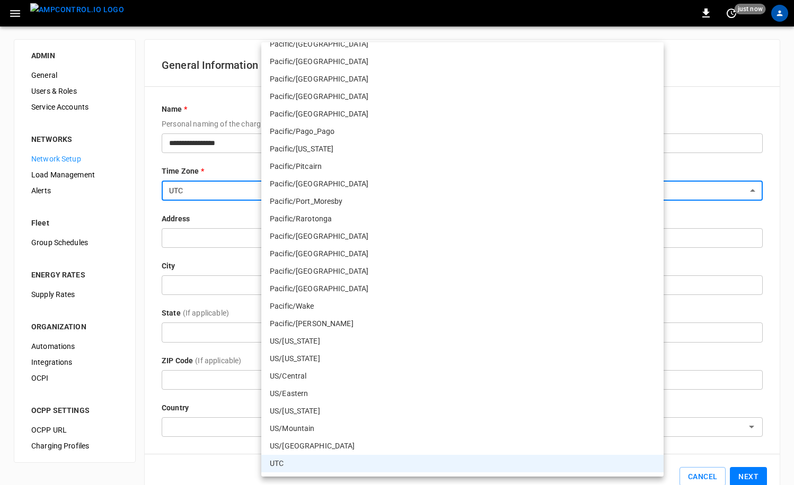
click at [778, 18] on div at bounding box center [397, 242] width 794 height 485
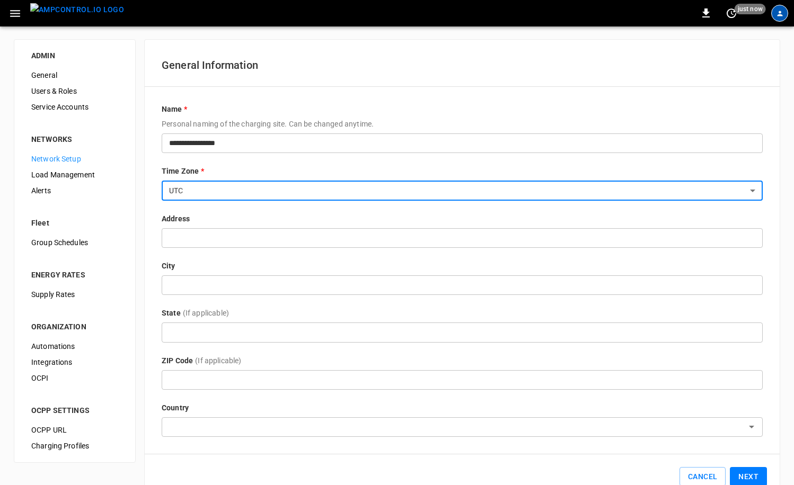
click at [780, 17] on div "profile-icon" at bounding box center [779, 13] width 17 height 17
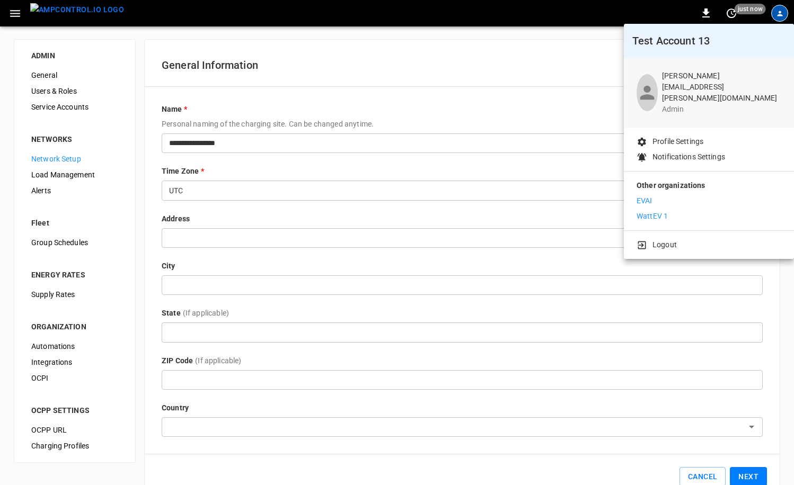
click at [655, 211] on p "WattEV 1" at bounding box center [651, 216] width 31 height 11
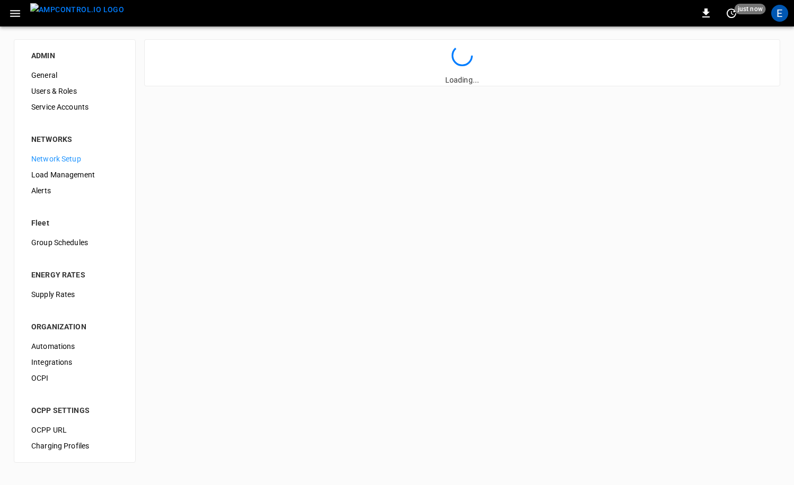
click at [86, 15] on img "menu" at bounding box center [77, 9] width 94 height 13
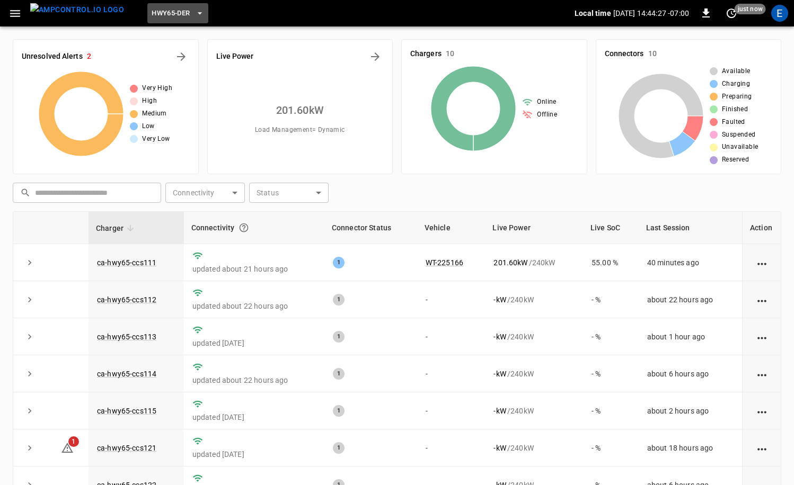
click at [169, 16] on span "HWY65-DER" at bounding box center [171, 13] width 38 height 12
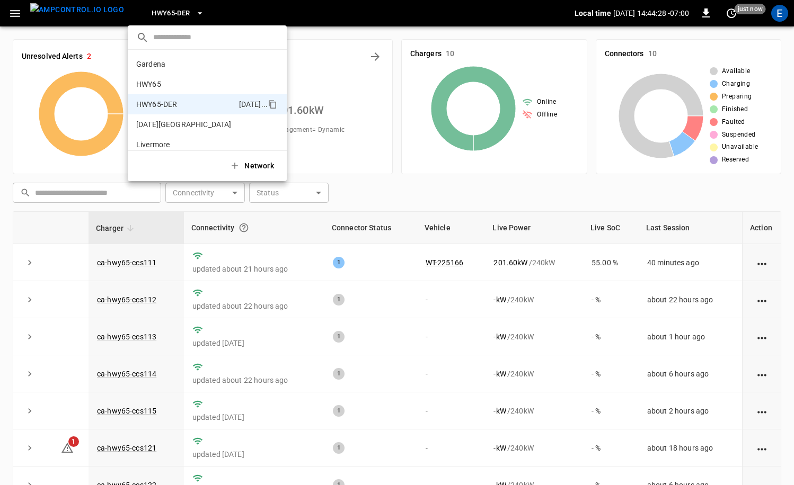
scroll to position [37, 0]
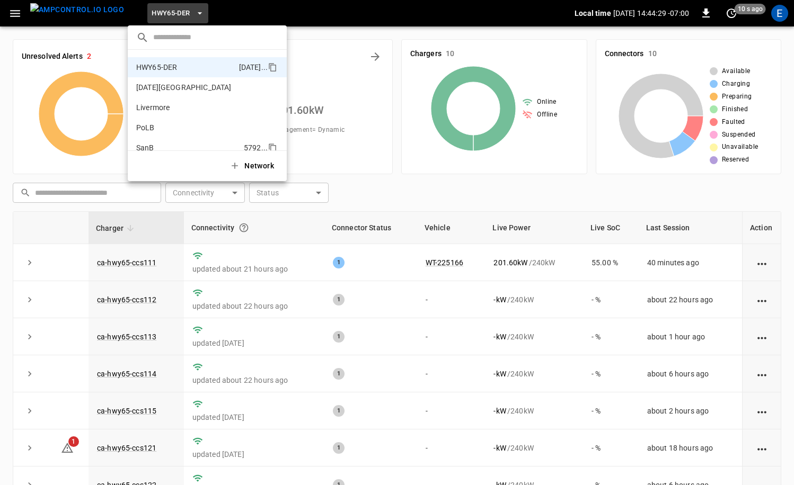
click at [190, 145] on p "SanB" at bounding box center [187, 148] width 103 height 11
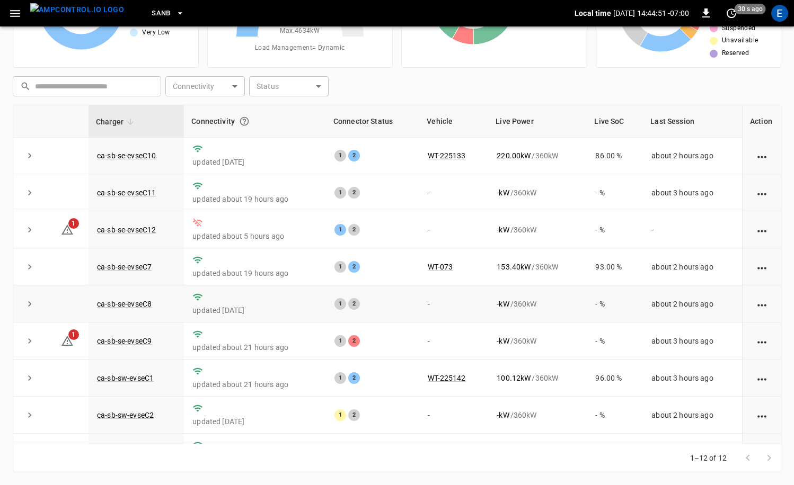
scroll to position [139, 0]
